Goal: Navigation & Orientation: Find specific page/section

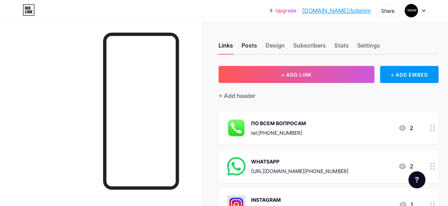
click at [249, 47] on div "Posts" at bounding box center [250, 47] width 16 height 13
click at [278, 47] on div "Design" at bounding box center [275, 47] width 19 height 13
click at [309, 47] on div "Subscribers" at bounding box center [309, 47] width 33 height 13
click at [348, 45] on div "Stats" at bounding box center [341, 47] width 14 height 13
click at [376, 45] on div "Settings" at bounding box center [368, 47] width 23 height 13
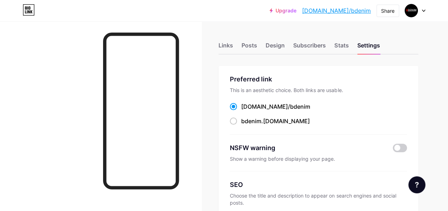
click at [419, 14] on div at bounding box center [415, 10] width 21 height 13
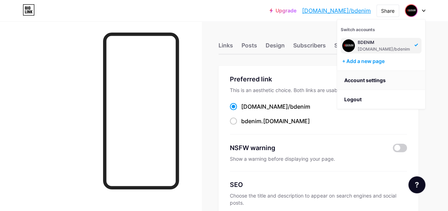
click at [358, 78] on link "Account settings" at bounding box center [381, 80] width 88 height 19
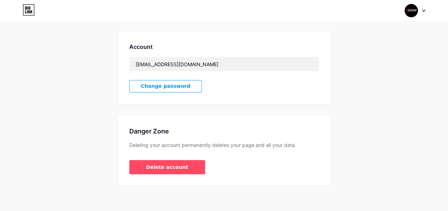
scroll to position [184, 0]
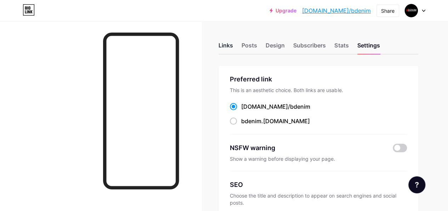
click at [222, 46] on div "Links" at bounding box center [226, 47] width 15 height 13
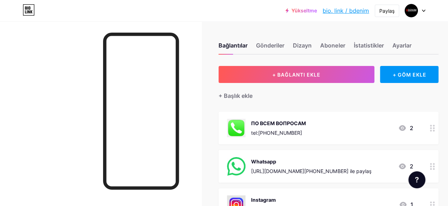
click at [261, 12] on div "Yükseltme biyo. bağlantı / bdenim... bio. link / bdenim Paylaş Switch accounts …" at bounding box center [224, 10] width 448 height 13
click at [408, 49] on div "Ayarlar" at bounding box center [401, 47] width 19 height 13
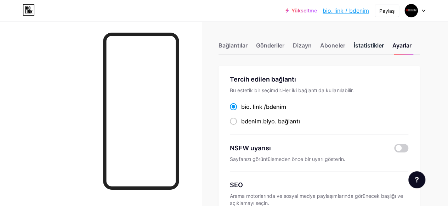
click at [376, 44] on ya-tr-span "İstatistikler" at bounding box center [369, 45] width 30 height 7
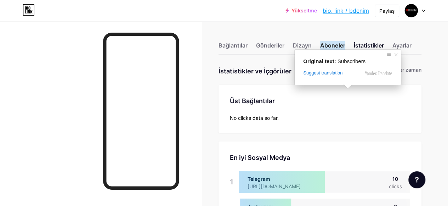
scroll to position [205, 448]
click at [336, 45] on ya-tr-span "Aboneler" at bounding box center [332, 45] width 25 height 9
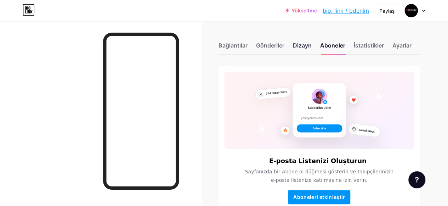
click at [302, 45] on ya-tr-span "Dizayn" at bounding box center [302, 45] width 19 height 7
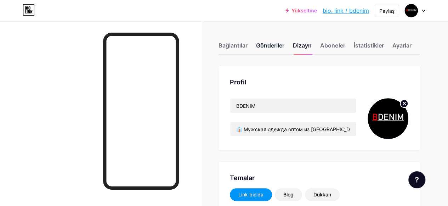
click at [271, 49] on ya-tr-span "Gönderiler" at bounding box center [270, 45] width 28 height 9
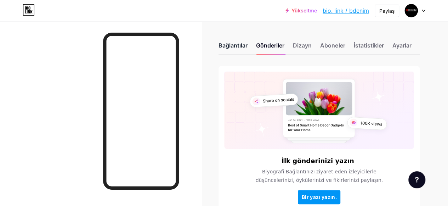
click at [239, 44] on ya-tr-span "Bağlantılar" at bounding box center [233, 45] width 29 height 7
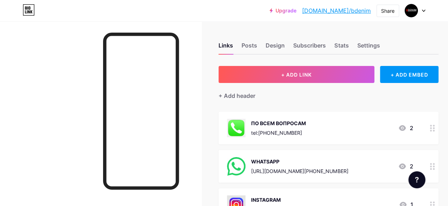
click at [79, 116] on div at bounding box center [101, 124] width 202 height 206
click at [185, 59] on div at bounding box center [101, 124] width 202 height 206
click at [245, 46] on div "Posts" at bounding box center [250, 47] width 16 height 13
click at [419, 187] on div at bounding box center [416, 179] width 17 height 17
click at [345, 92] on div "+ Add header" at bounding box center [329, 91] width 220 height 17
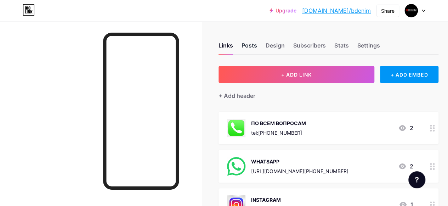
click at [250, 44] on div "Posts" at bounding box center [250, 47] width 16 height 13
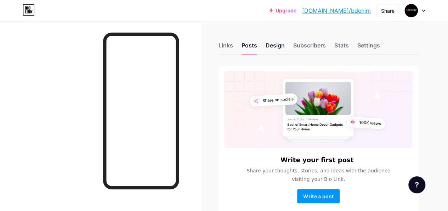
click at [277, 48] on div "Design" at bounding box center [275, 47] width 19 height 13
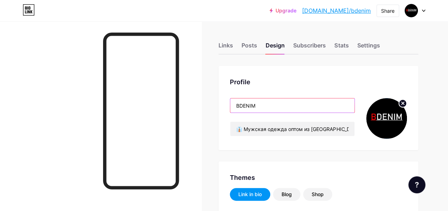
click at [266, 105] on input "BDENIM" at bounding box center [292, 105] width 124 height 14
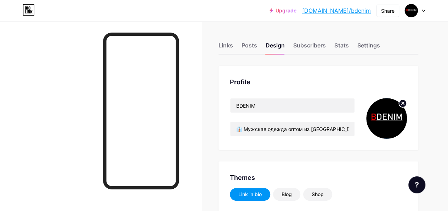
click at [370, 68] on div "Profile BDENIM 👔 Мужская одежда оптом из [GEOGRAPHIC_DATA] 👕 В наличии оверсайз…" at bounding box center [319, 108] width 200 height 84
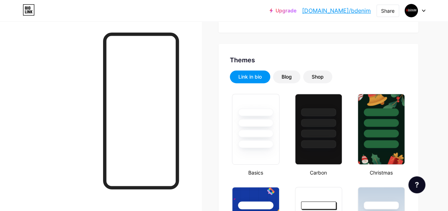
scroll to position [2, 0]
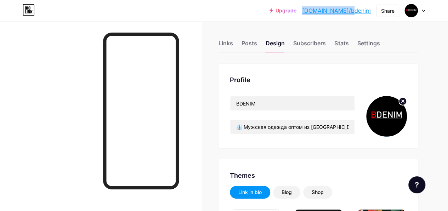
drag, startPoint x: 328, startPoint y: 13, endPoint x: 370, endPoint y: 12, distance: 41.8
click at [370, 12] on div "Upgrade [DOMAIN_NAME]/bdenim... [DOMAIN_NAME]/bdenim" at bounding box center [320, 10] width 101 height 13
click at [348, 12] on link "[DOMAIN_NAME]/bdenim" at bounding box center [336, 10] width 69 height 9
